Goal: Navigation & Orientation: Find specific page/section

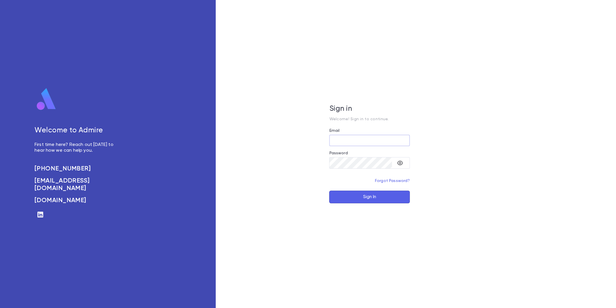
type input "**********"
click at [356, 199] on button "Sign In" at bounding box center [369, 196] width 81 height 13
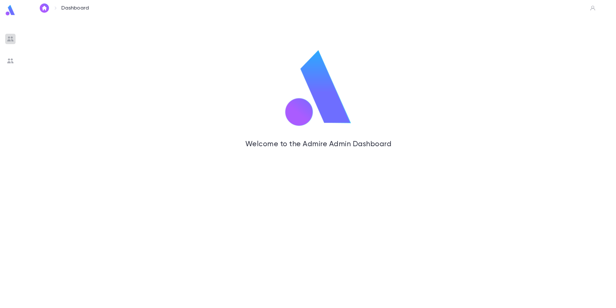
click at [10, 41] on img at bounding box center [10, 38] width 7 height 7
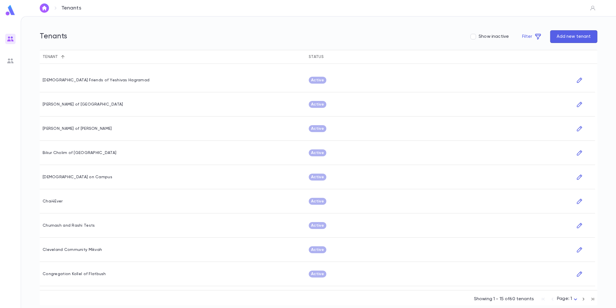
scroll to position [137, 0]
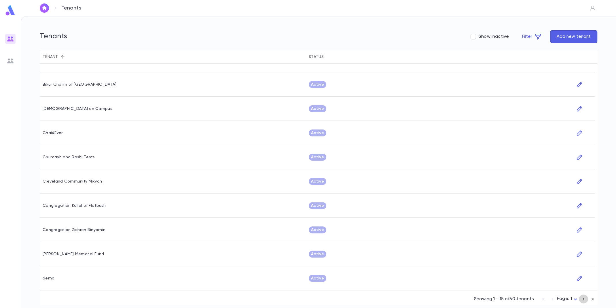
click at [582, 297] on icon "button" at bounding box center [584, 298] width 6 height 7
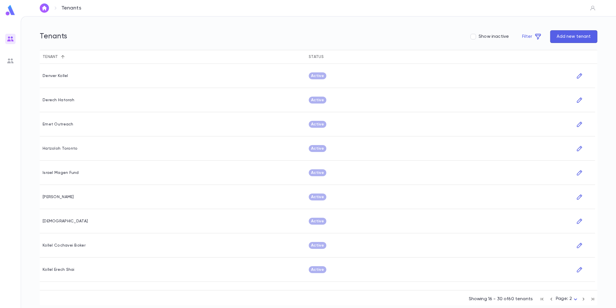
click at [582, 297] on icon "button" at bounding box center [584, 298] width 6 height 7
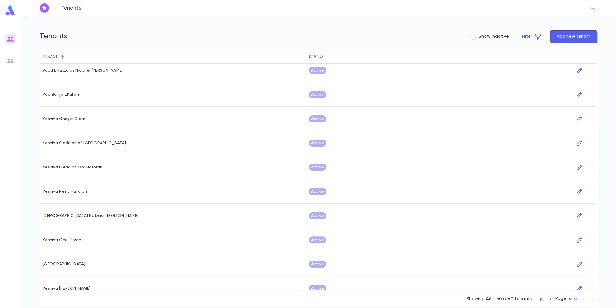
scroll to position [137, 0]
